Goal: Task Accomplishment & Management: Complete application form

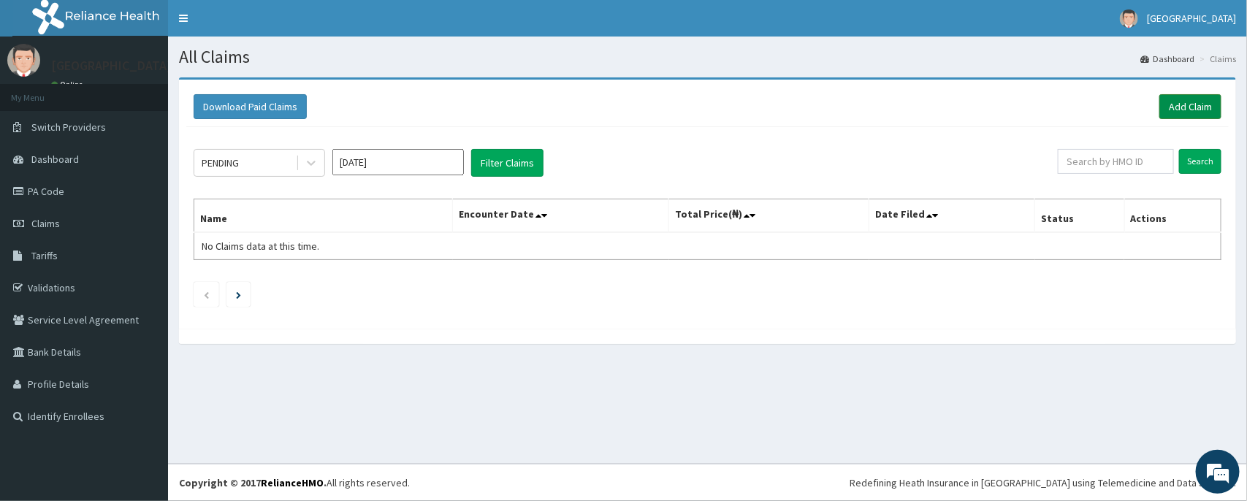
click at [1166, 104] on link "Add Claim" at bounding box center [1191, 106] width 62 height 25
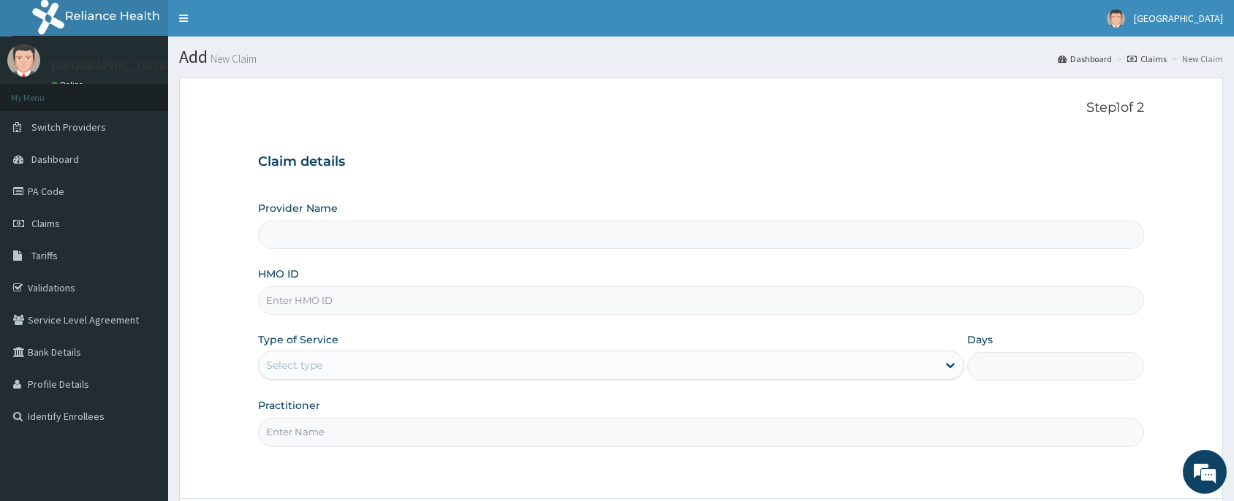
type input "[PERSON_NAME] and [PERSON_NAME][GEOGRAPHIC_DATA]"
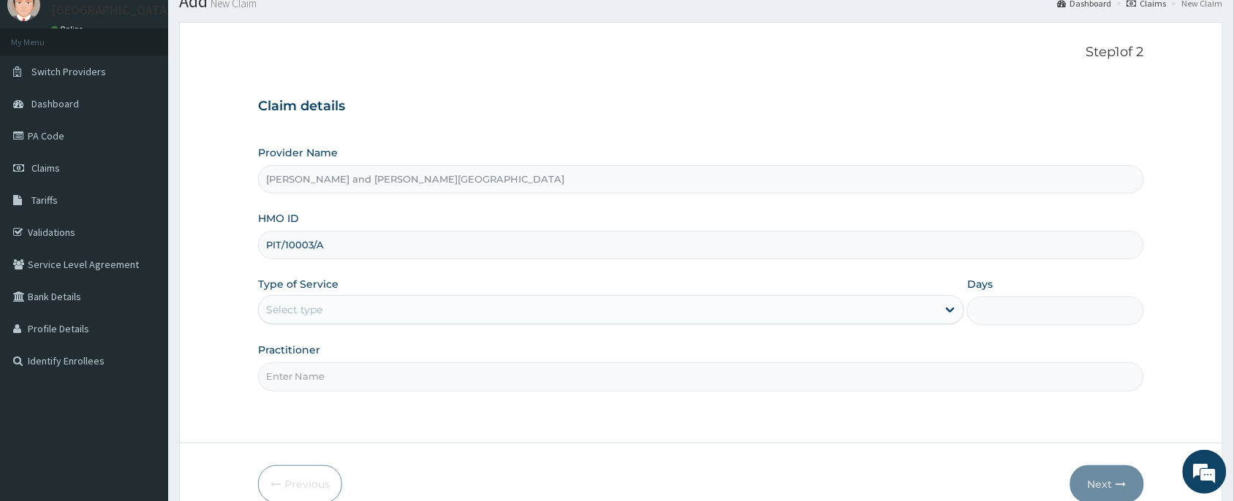
scroll to position [110, 0]
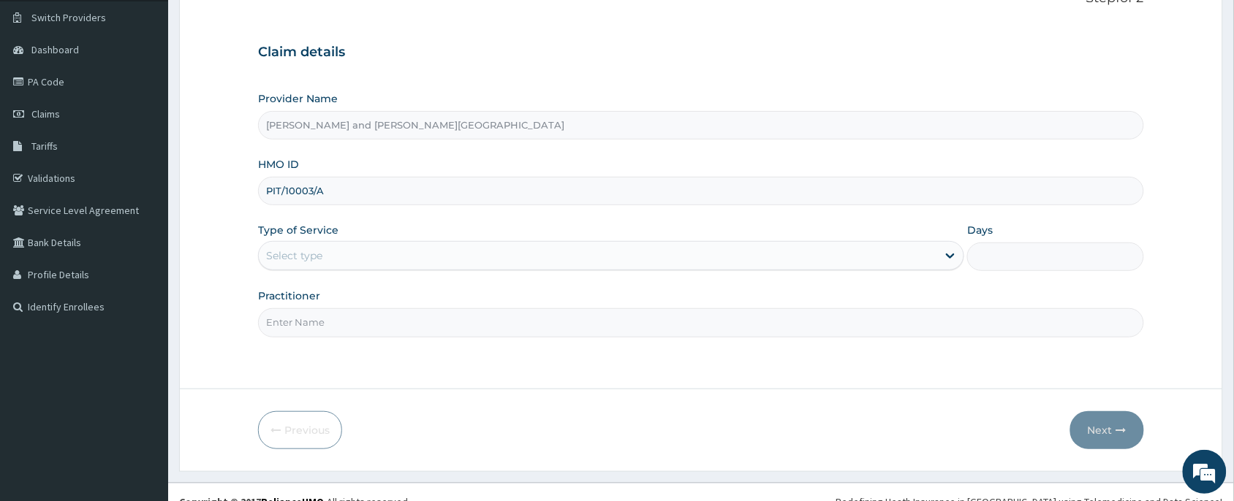
type input "PIT/10003/A"
click at [333, 262] on div "Select type" at bounding box center [598, 255] width 678 height 23
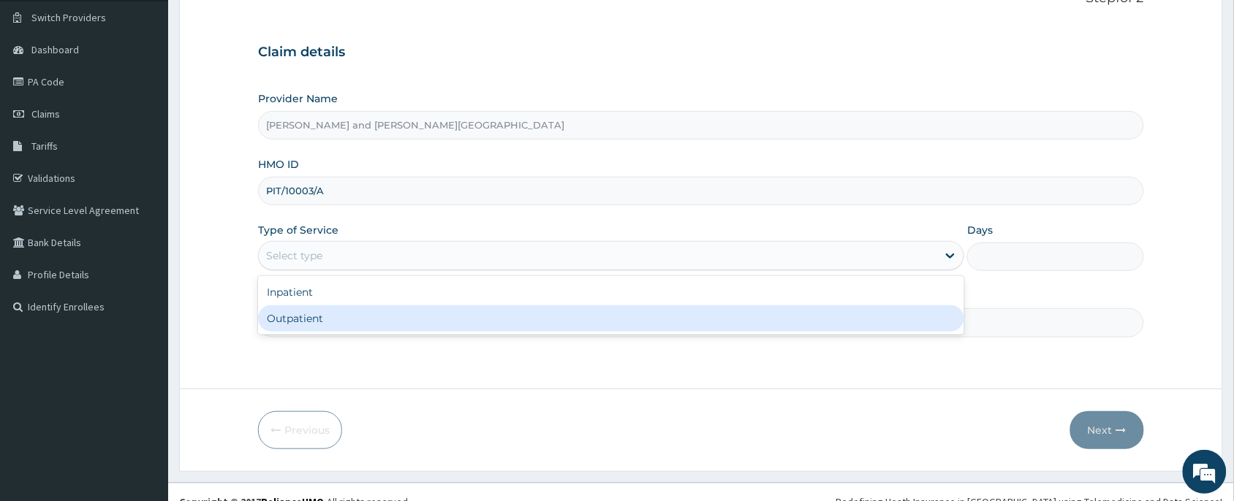
drag, startPoint x: 332, startPoint y: 320, endPoint x: 326, endPoint y: 327, distance: 9.3
click at [333, 320] on div "Outpatient" at bounding box center [611, 318] width 706 height 26
type input "1"
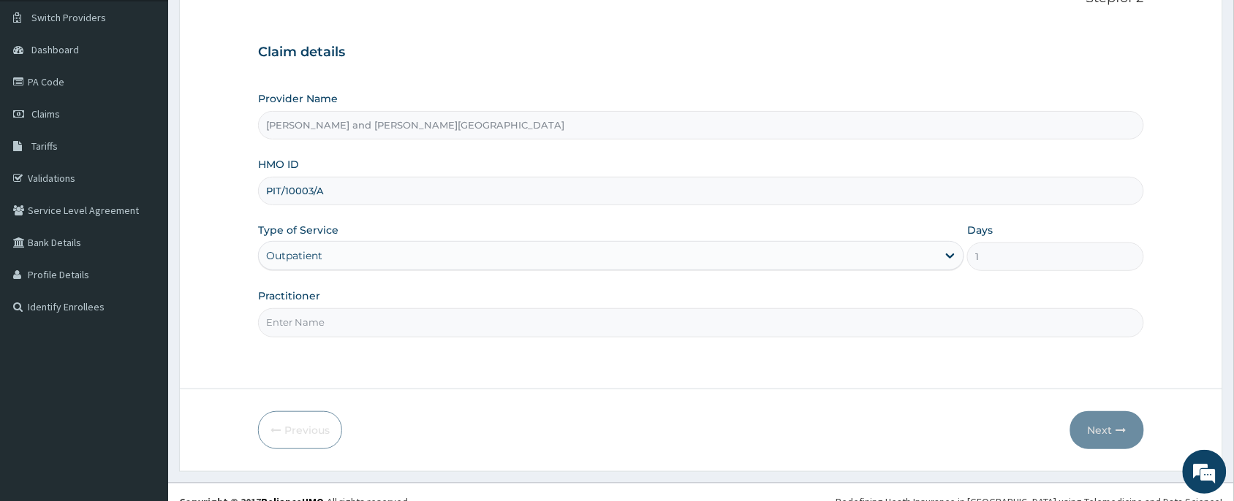
click at [322, 318] on input "Practitioner" at bounding box center [701, 322] width 886 height 28
type input "DR [PERSON_NAME]"
click at [1108, 438] on button "Next" at bounding box center [1107, 430] width 74 height 38
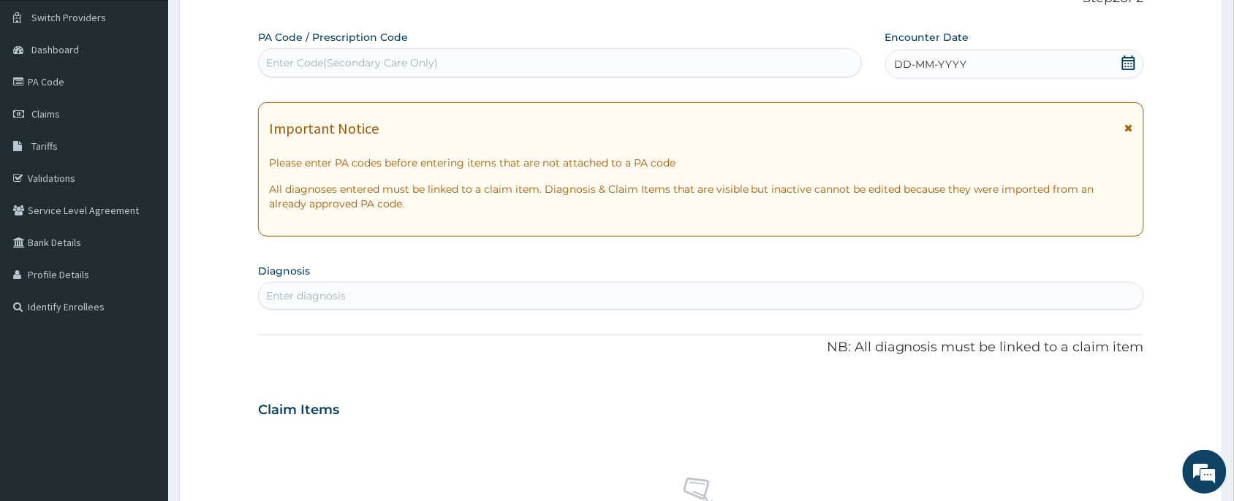
click at [1124, 60] on icon at bounding box center [1128, 63] width 13 height 15
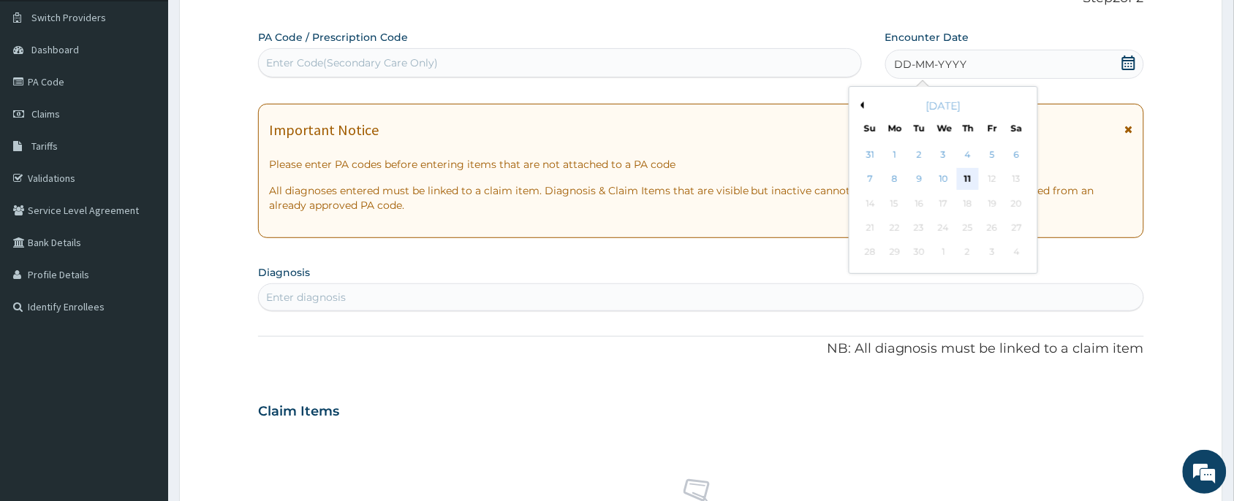
click at [959, 180] on div "11" at bounding box center [968, 180] width 22 height 22
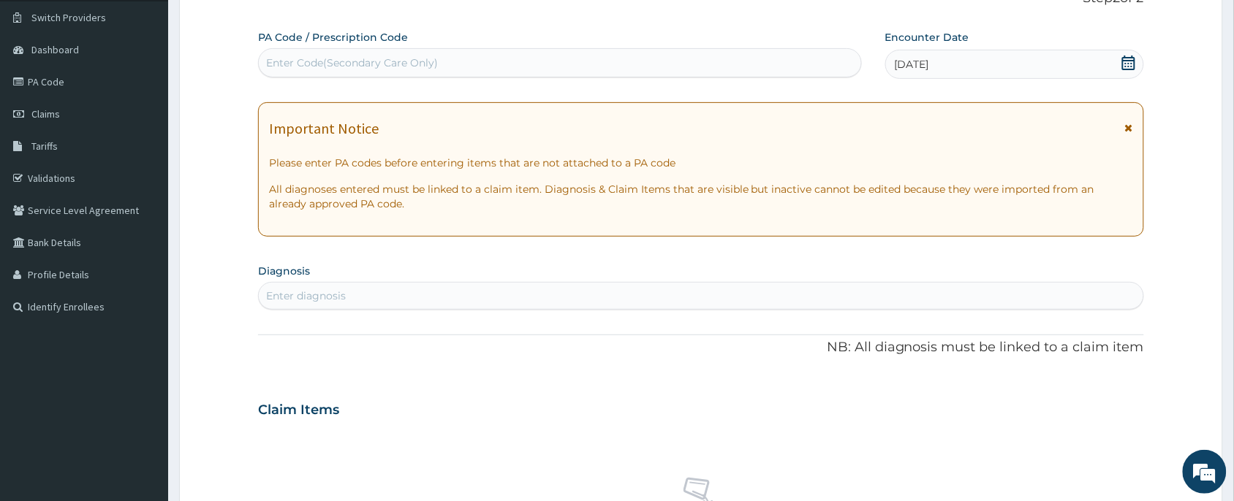
scroll to position [0, 0]
click at [373, 308] on div "Enter diagnosis" at bounding box center [701, 295] width 884 height 23
type input "GEST"
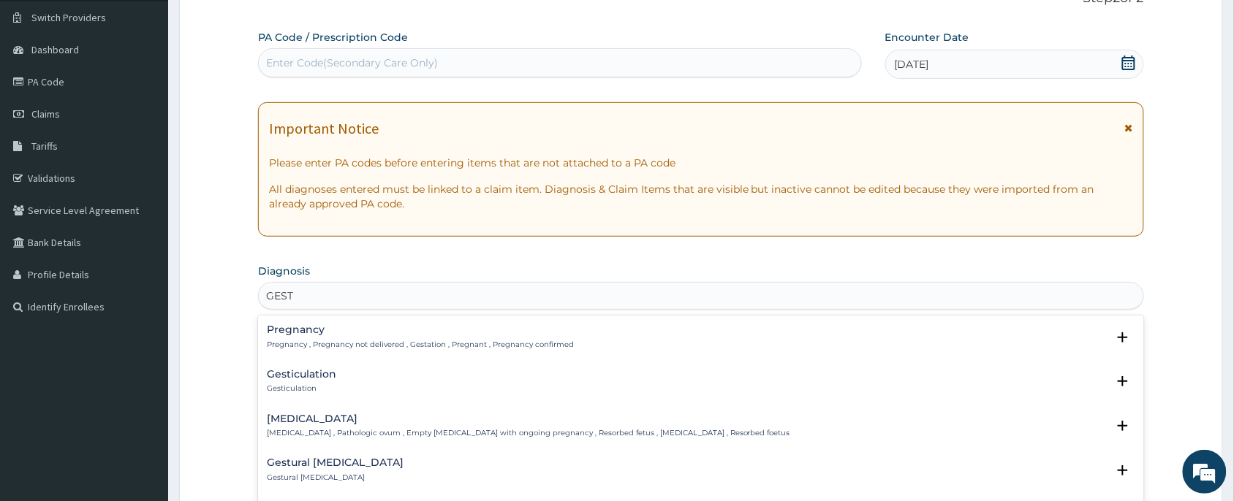
click at [362, 340] on p "Pregnancy , Pregnancy not delivered , Gestation , Pregnant , Pregnancy confirmed" at bounding box center [420, 345] width 307 height 10
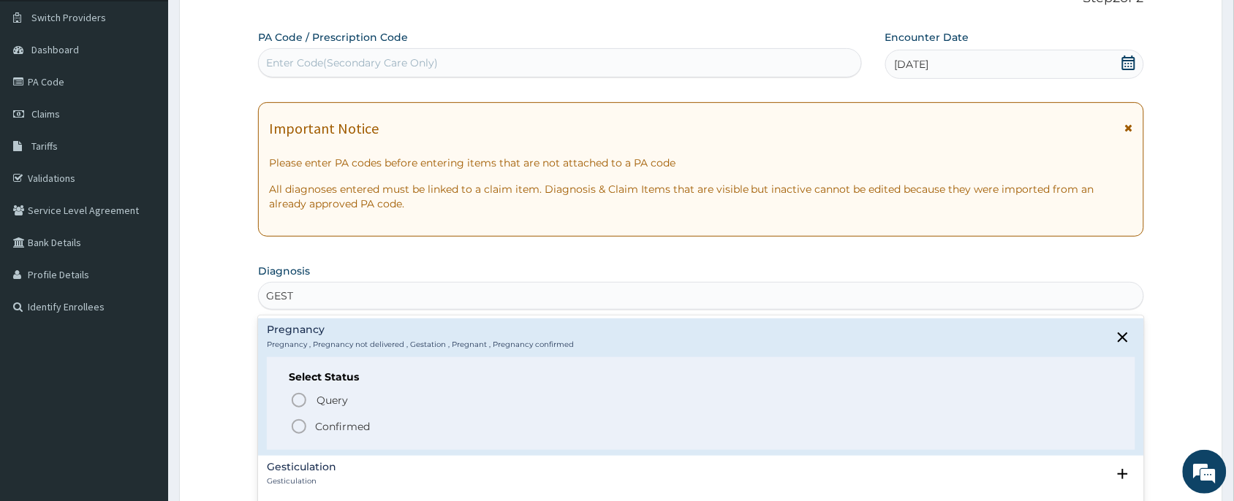
click at [353, 425] on p "Confirmed" at bounding box center [342, 426] width 55 height 15
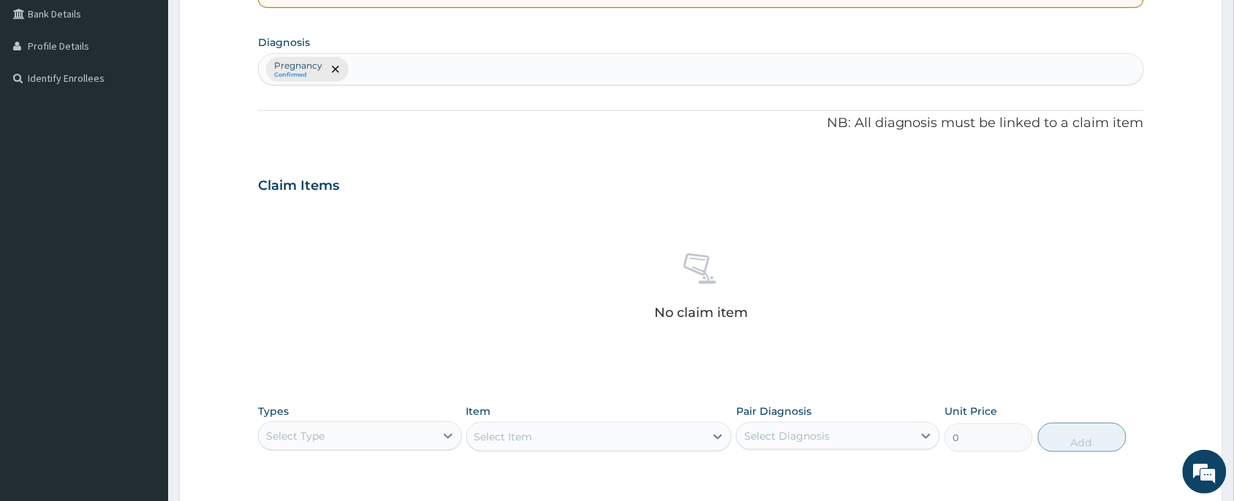
scroll to position [548, 0]
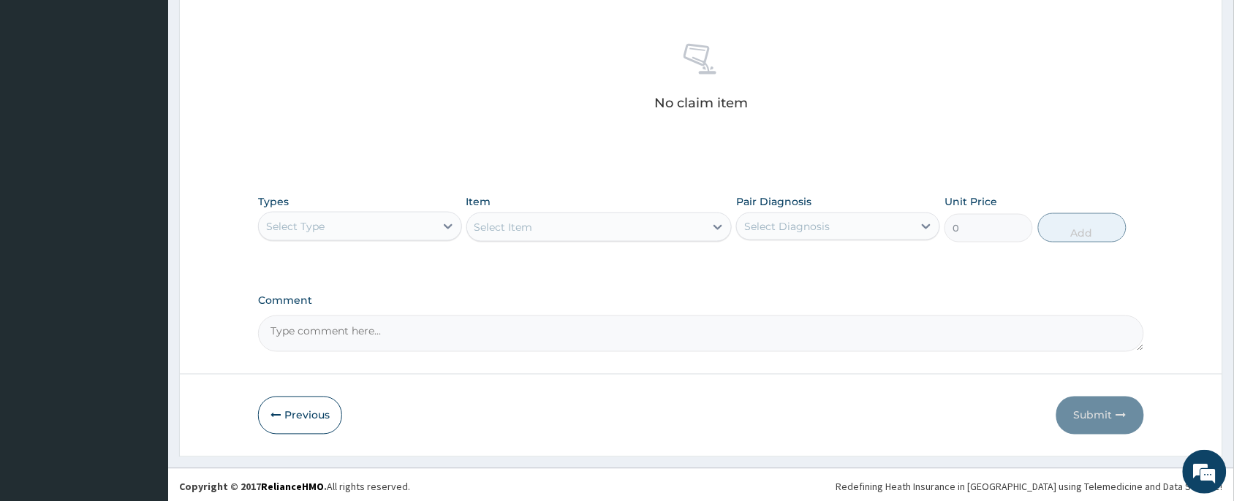
click at [374, 248] on div "Types Select Type Item Select Item Pair Diagnosis Select Diagnosis Unit Price 0…" at bounding box center [701, 218] width 886 height 63
click at [379, 237] on div "Select Type" at bounding box center [347, 226] width 176 height 23
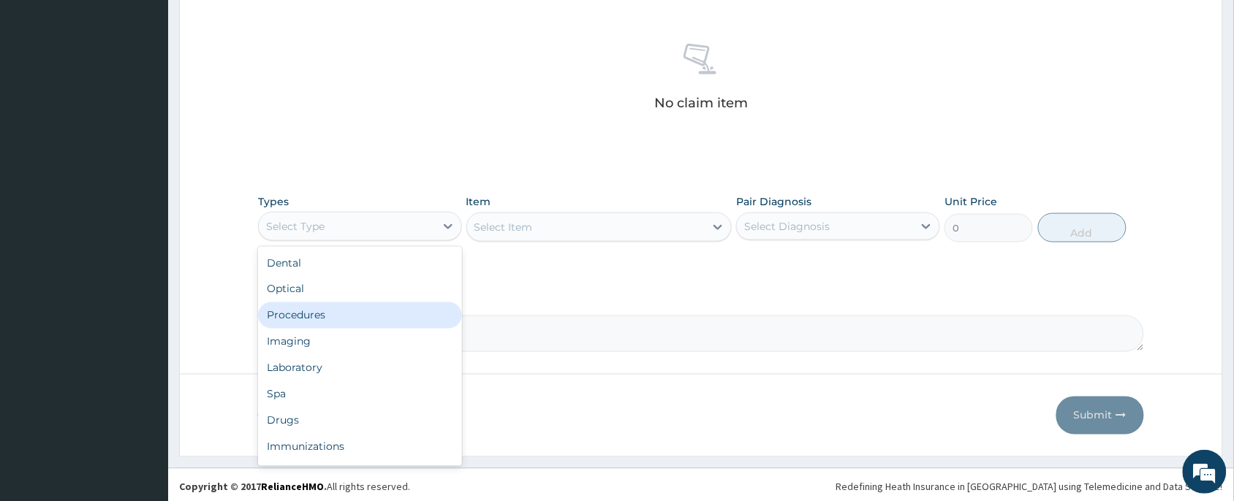
click at [333, 327] on div "Procedures" at bounding box center [360, 316] width 204 height 26
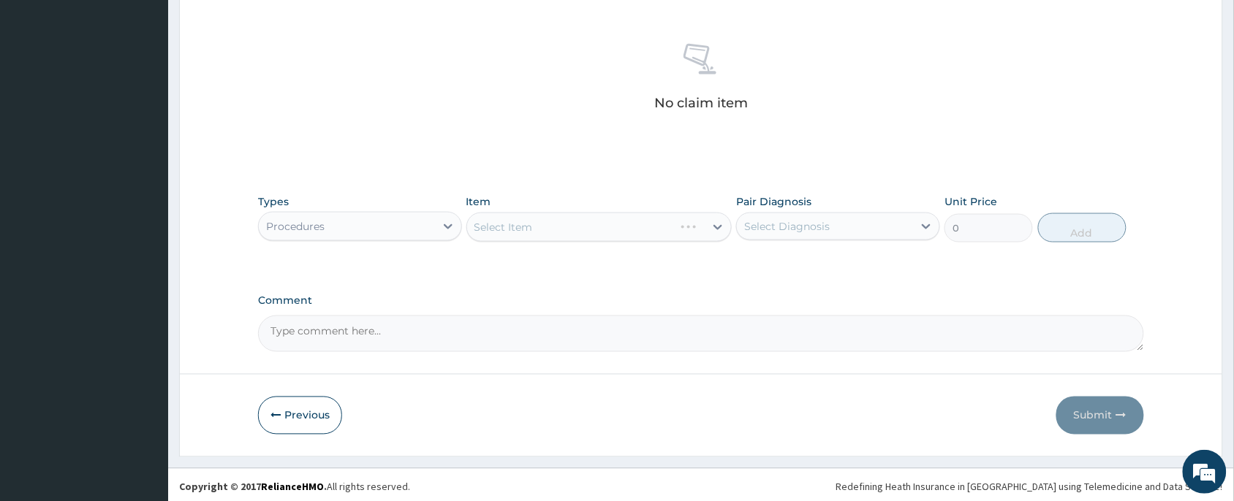
click at [565, 224] on div "Select Item" at bounding box center [599, 227] width 266 height 29
click at [566, 229] on div "Select Item" at bounding box center [599, 227] width 266 height 29
click at [572, 229] on div "Select Item" at bounding box center [586, 227] width 238 height 23
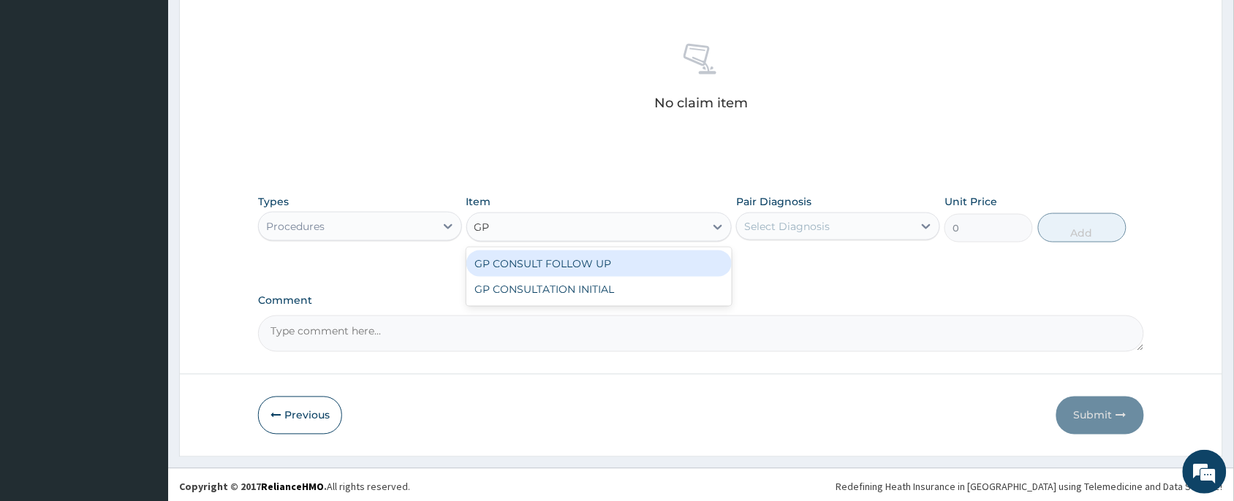
type input "GP"
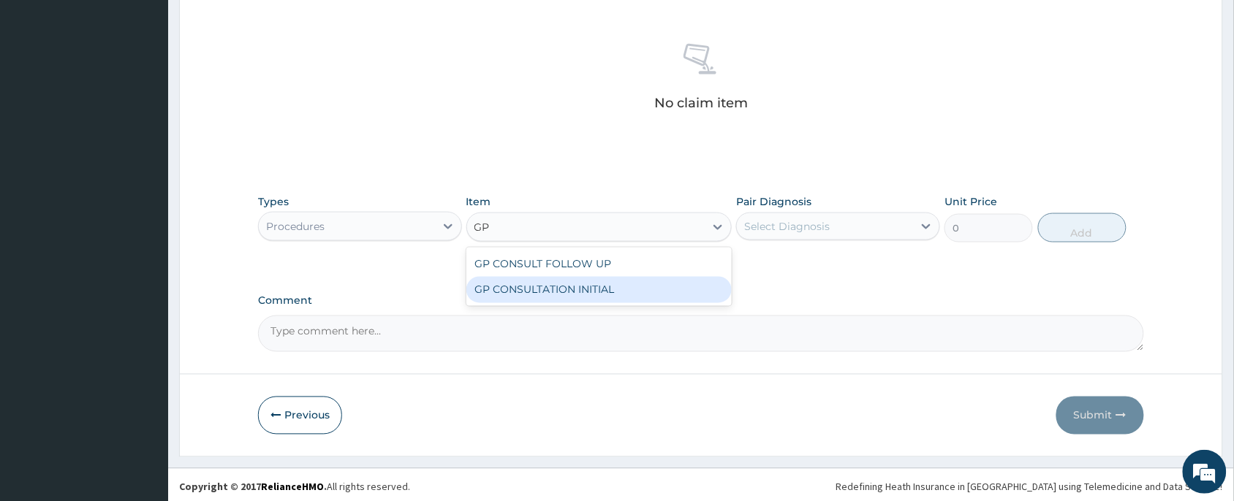
click at [592, 297] on div "GP CONSULTATION INITIAL" at bounding box center [599, 290] width 266 height 26
type input "2000"
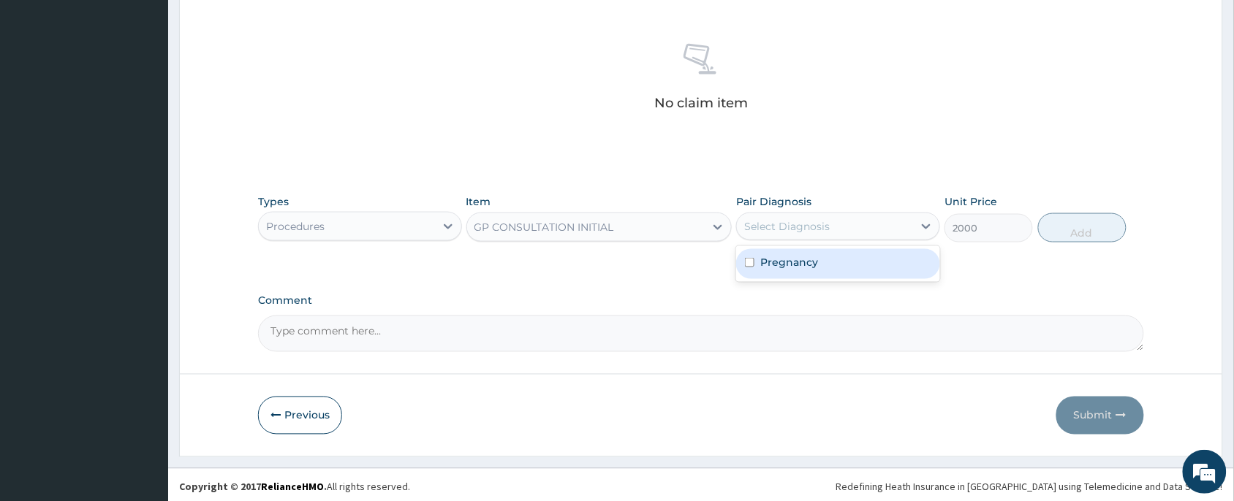
click at [799, 224] on div "Select Diagnosis" at bounding box center [786, 226] width 85 height 15
click at [807, 264] on label "Pregnancy" at bounding box center [789, 262] width 58 height 15
checkbox input "true"
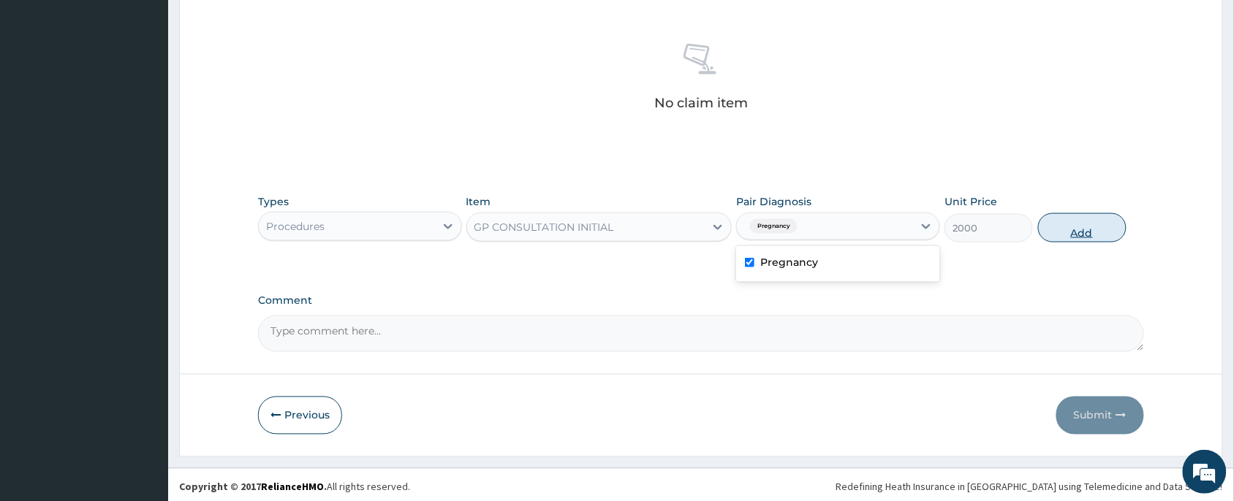
click at [1053, 229] on button "Add" at bounding box center [1082, 227] width 88 height 29
type input "0"
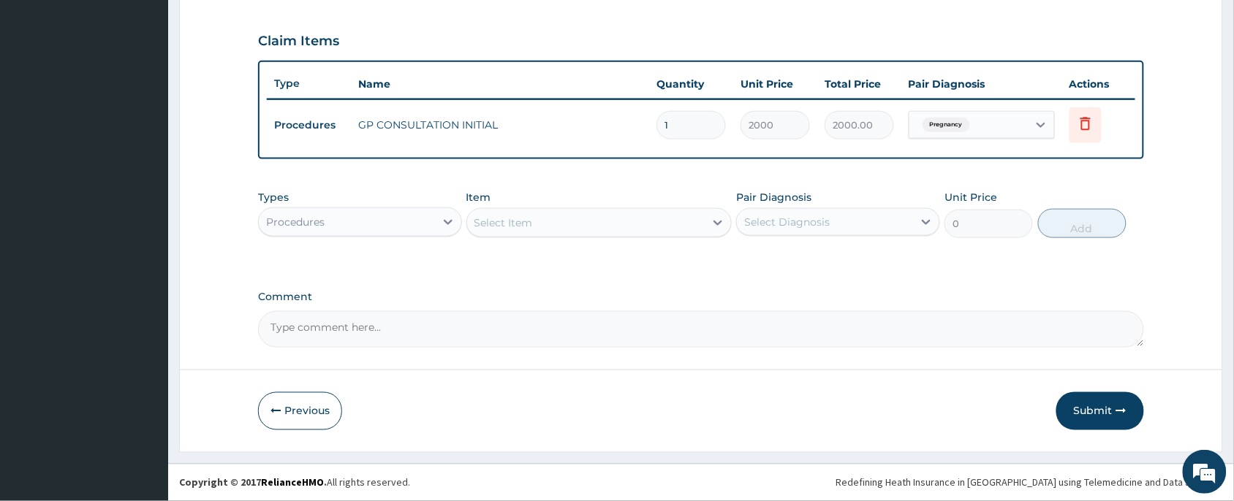
scroll to position [482, 0]
click at [1131, 406] on button "Submit" at bounding box center [1100, 412] width 88 height 38
